Goal: Information Seeking & Learning: Learn about a topic

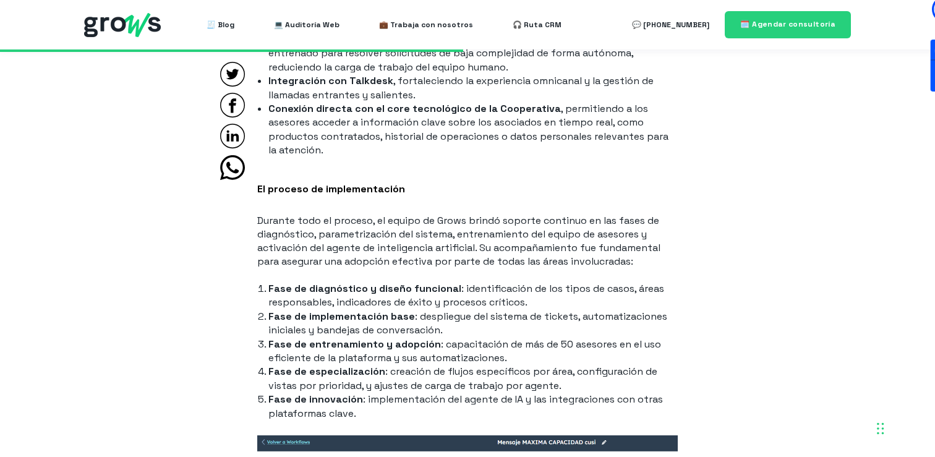
scroll to position [2425, 0]
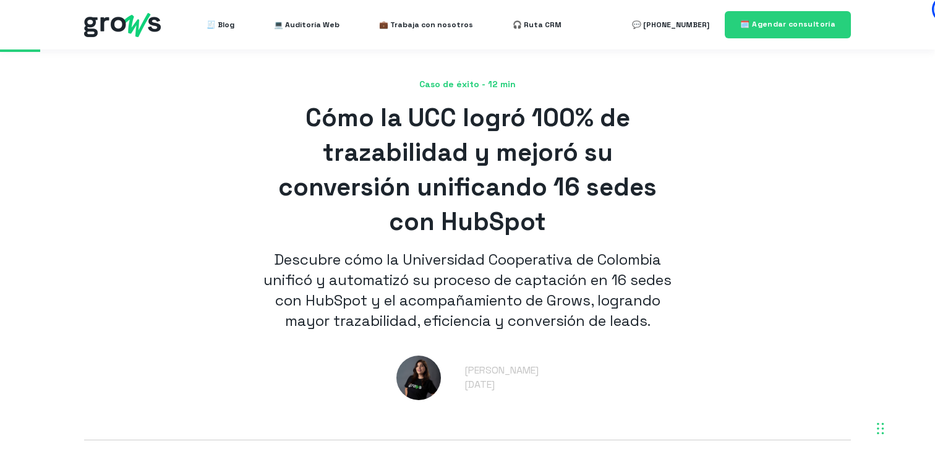
scroll to position [338, 0]
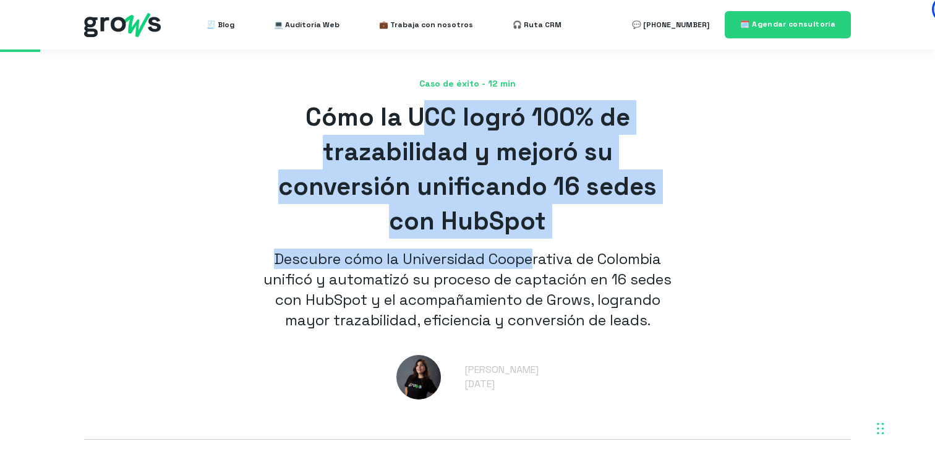
drag, startPoint x: 432, startPoint y: 107, endPoint x: 536, endPoint y: 267, distance: 191.0
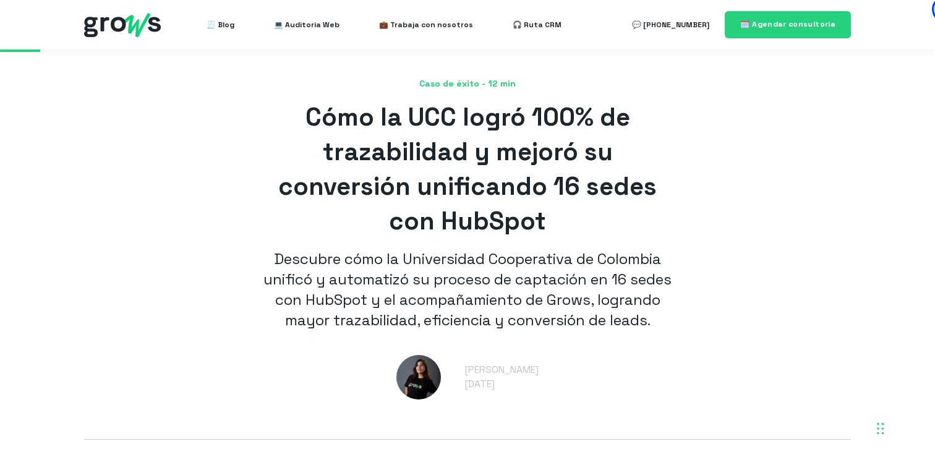
click at [578, 232] on h1 "Cómo la UCC logró 100% de trazabilidad y mejoró su conversión unificando 16 sed…" at bounding box center [467, 169] width 421 height 139
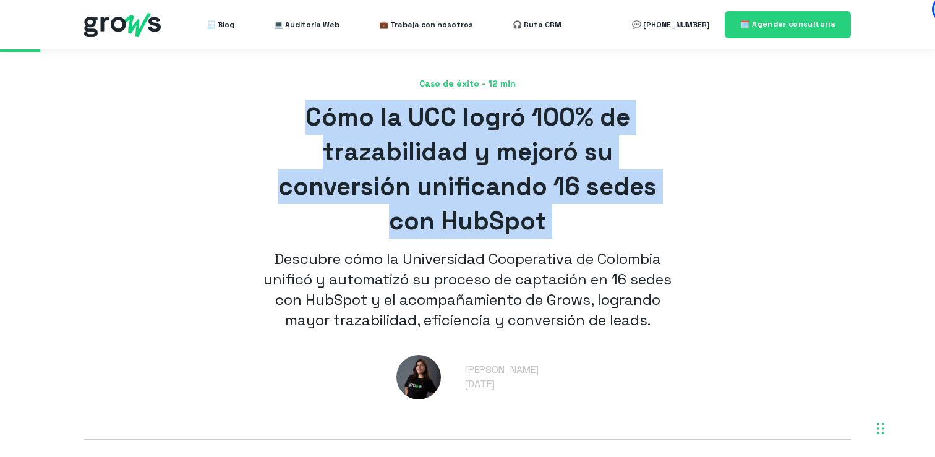
drag, startPoint x: 578, startPoint y: 231, endPoint x: 341, endPoint y: 108, distance: 267.0
click at [341, 108] on h1 "Cómo la UCC logró 100% de trazabilidad y mejoró su conversión unificando 16 sed…" at bounding box center [467, 169] width 421 height 139
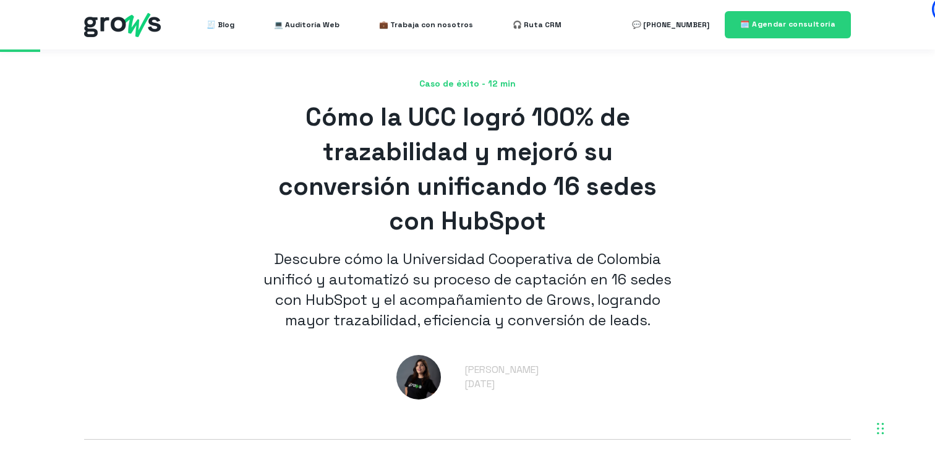
click at [644, 221] on h1 "Cómo la UCC logró 100% de trazabilidad y mejoró su conversión unificando 16 sed…" at bounding box center [467, 169] width 421 height 139
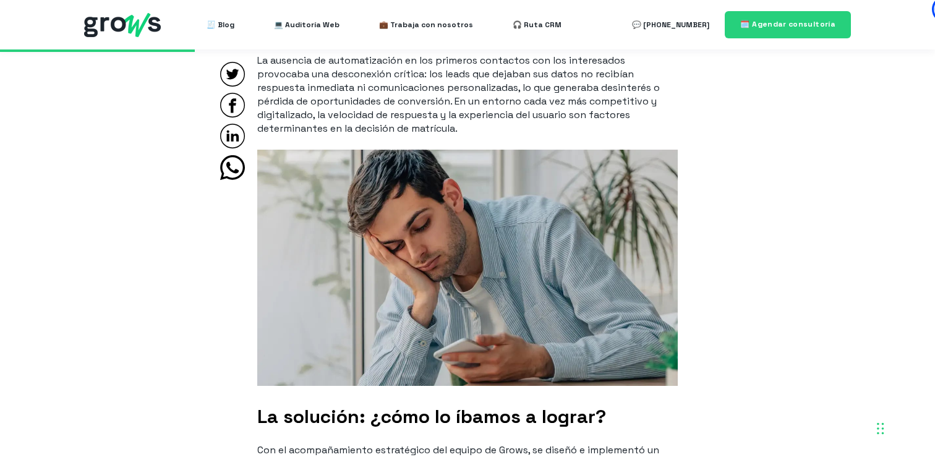
scroll to position [1652, 0]
